Goal: Navigation & Orientation: Find specific page/section

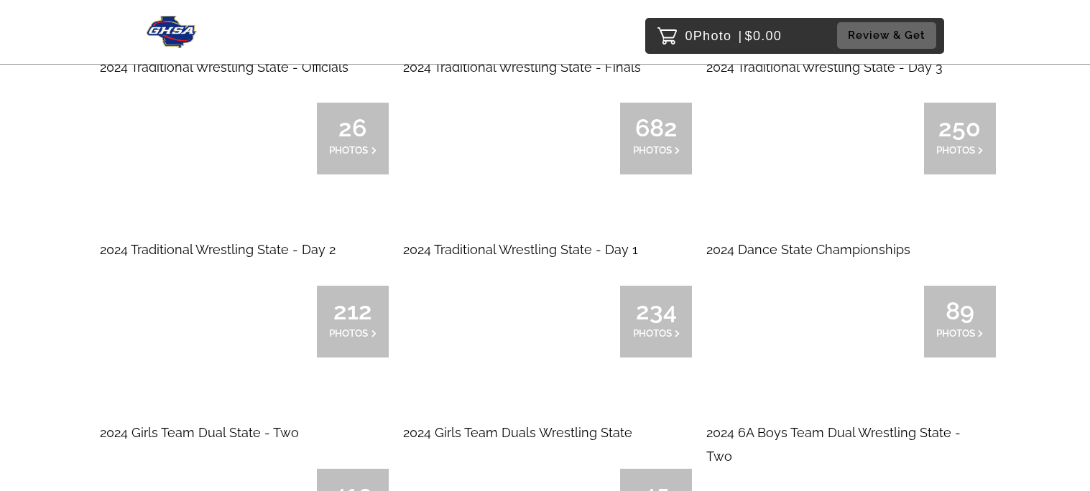
scroll to position [9776, 0]
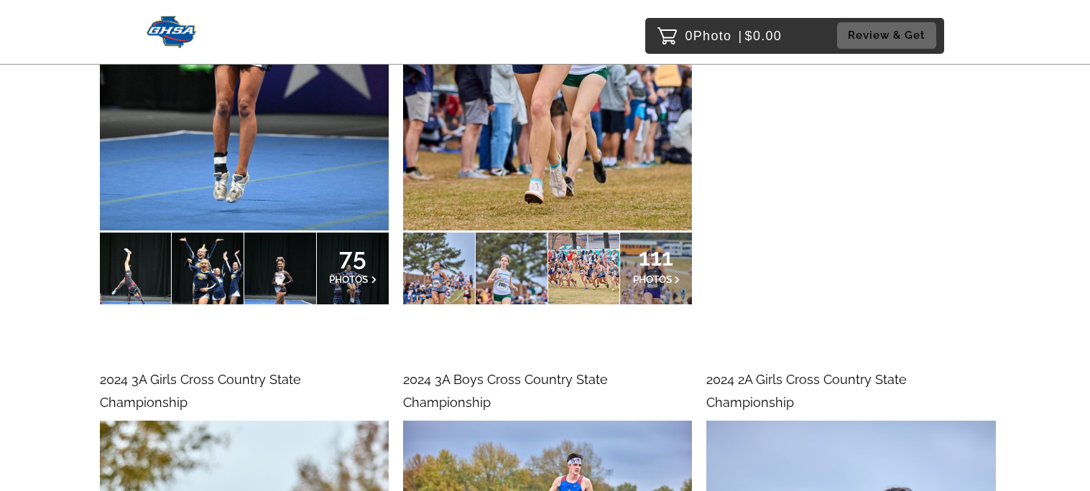
scroll to position [11048, 0]
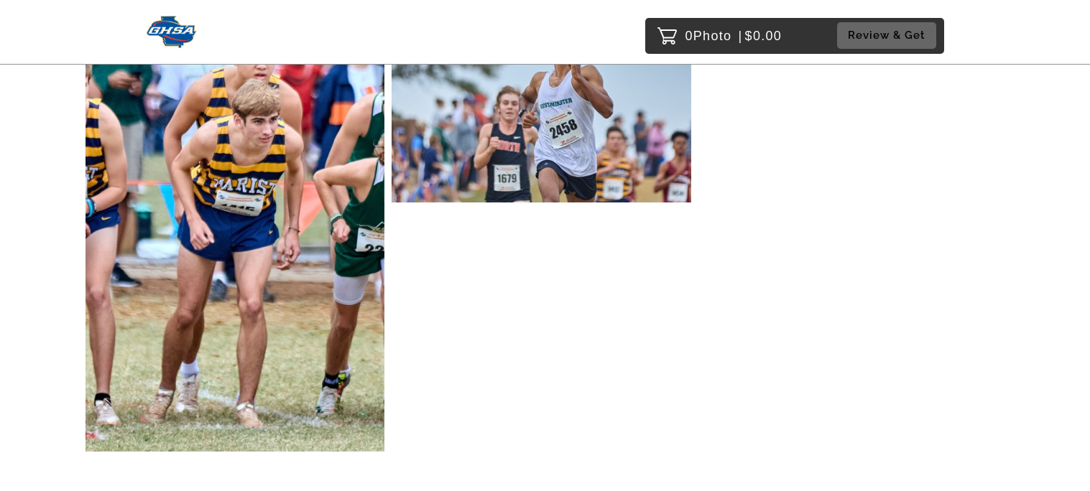
scroll to position [15065, 0]
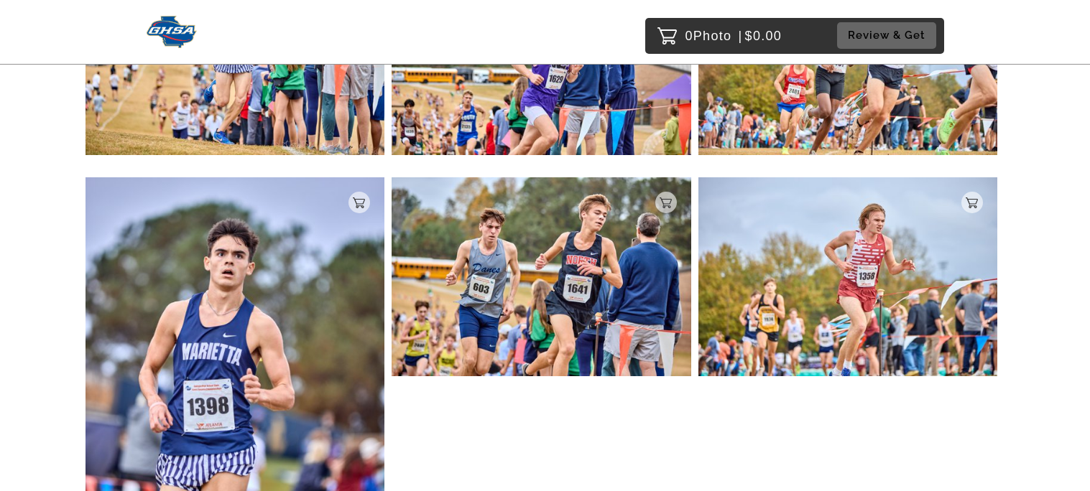
scroll to position [7916, 0]
